Goal: Information Seeking & Learning: Learn about a topic

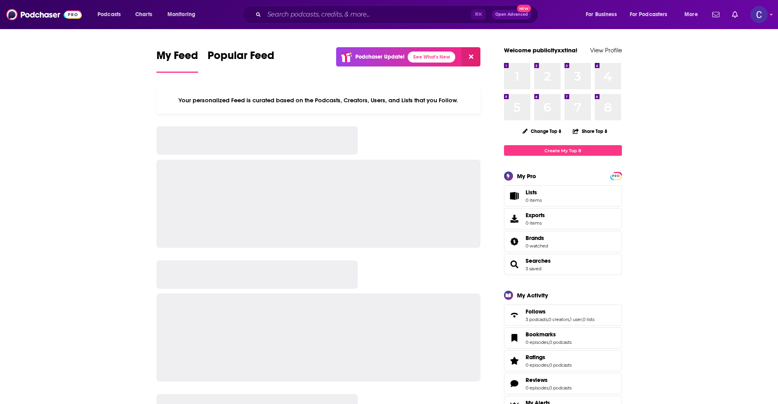
click at [343, 14] on input "Search podcasts, credits, & more..." at bounding box center [367, 14] width 207 height 13
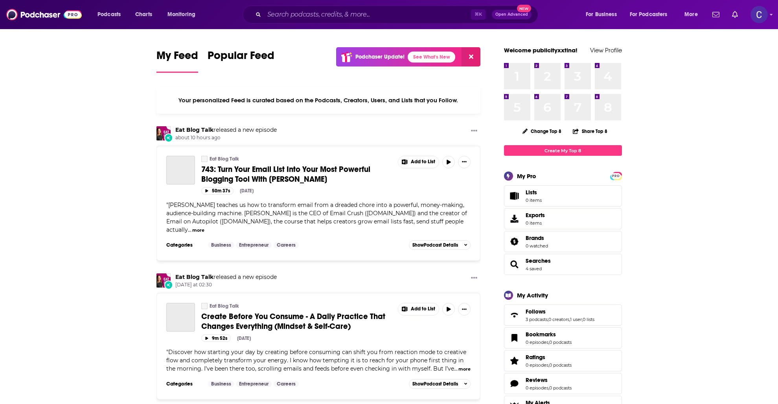
click at [319, 12] on input "Search podcasts, credits, & more..." at bounding box center [367, 14] width 207 height 13
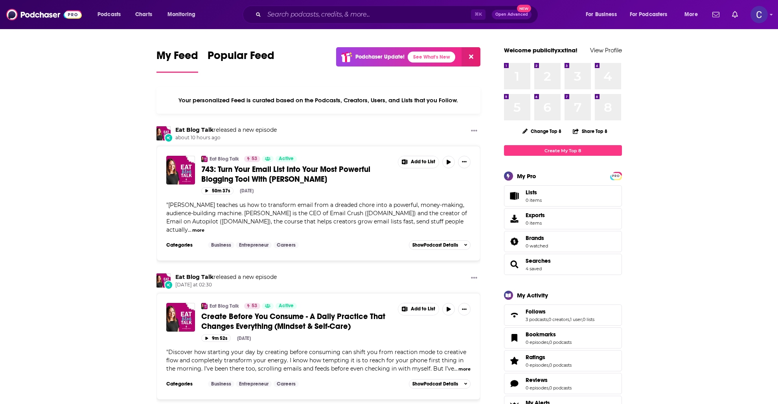
click at [308, 17] on input "Search podcasts, credits, & more..." at bounding box center [367, 14] width 207 height 13
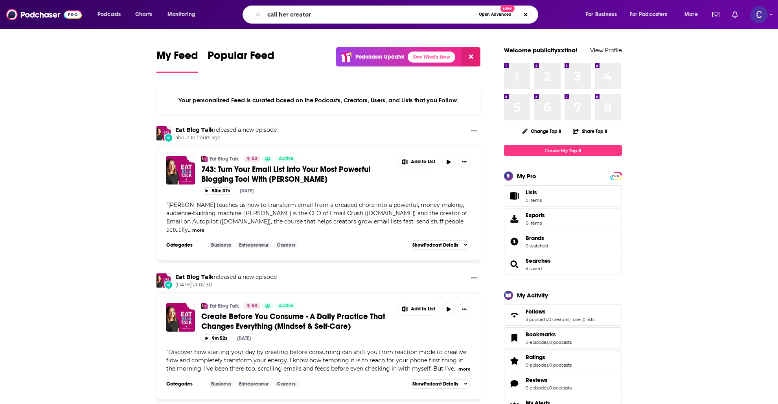
type input "call her creator"
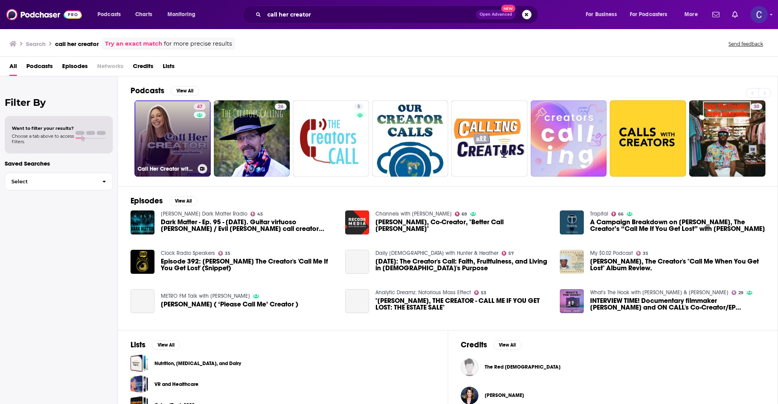
click at [190, 131] on link "47 Call Her Creator with [PERSON_NAME]" at bounding box center [173, 138] width 76 height 76
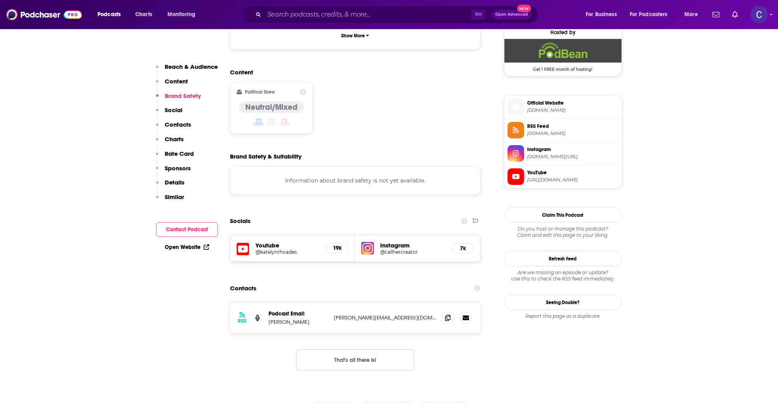
scroll to position [598, 0]
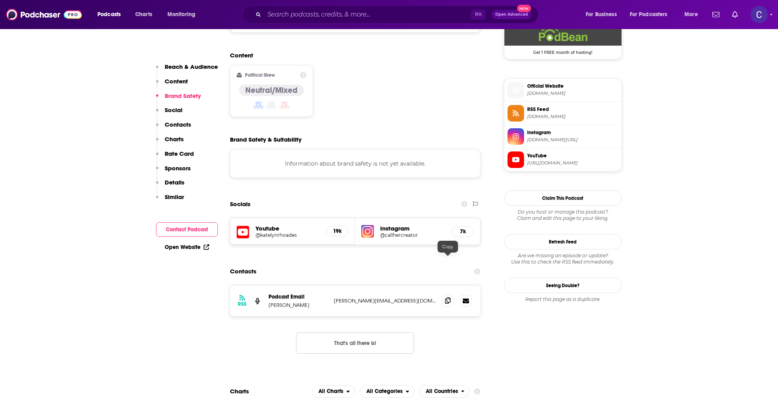
click at [452, 295] on span at bounding box center [448, 301] width 12 height 12
